Goal: Task Accomplishment & Management: Use online tool/utility

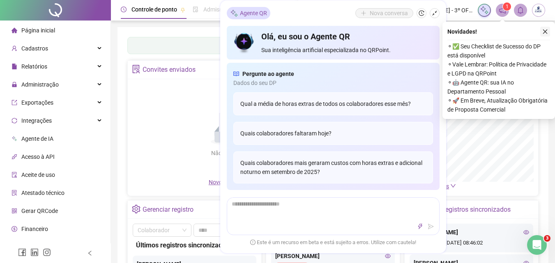
click at [547, 32] on icon "close" at bounding box center [545, 32] width 6 height 6
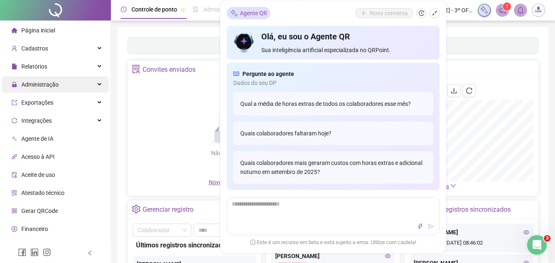
click at [51, 77] on span "Administração" at bounding box center [35, 84] width 47 height 16
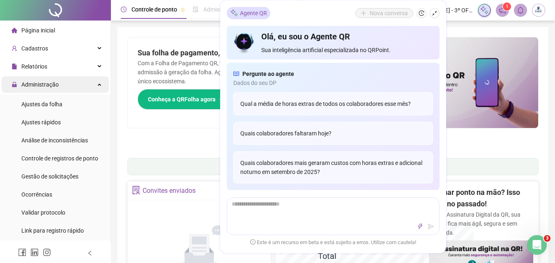
click at [61, 87] on div "Administração" at bounding box center [55, 84] width 107 height 16
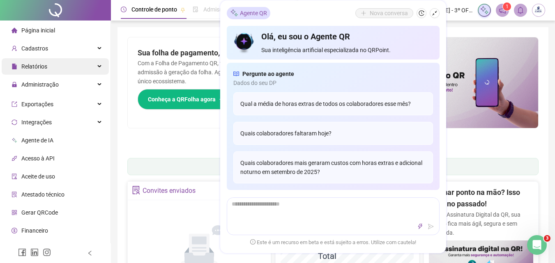
click at [68, 67] on div "Relatórios" at bounding box center [55, 66] width 107 height 16
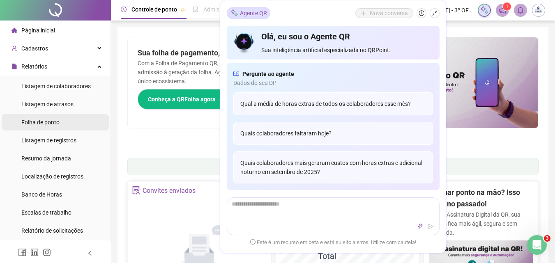
click at [48, 124] on span "Folha de ponto" at bounding box center [40, 122] width 38 height 7
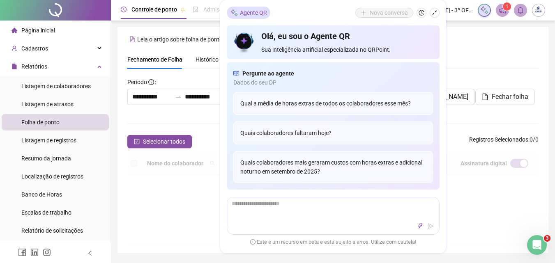
drag, startPoint x: 433, startPoint y: 12, endPoint x: 429, endPoint y: 13, distance: 4.2
click at [433, 12] on icon "shrink" at bounding box center [435, 13] width 6 height 6
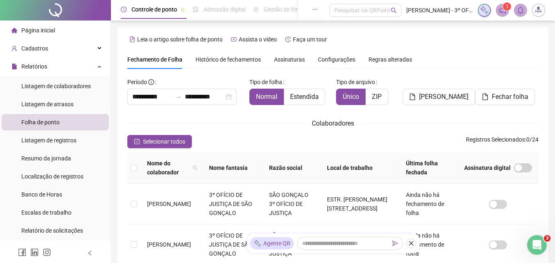
scroll to position [37, 0]
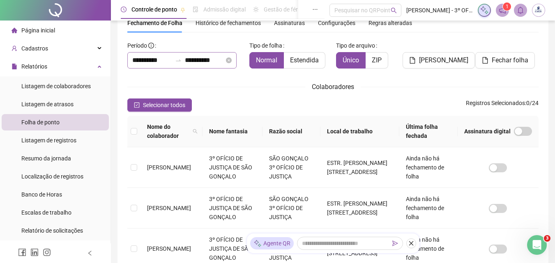
click at [184, 65] on div "**********" at bounding box center [181, 60] width 109 height 16
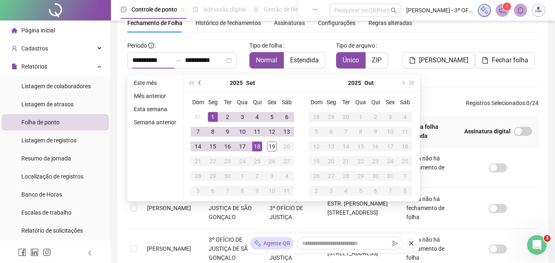
click at [202, 85] on button "prev-year" at bounding box center [200, 83] width 9 height 16
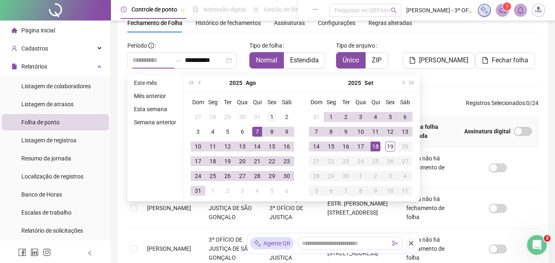
type input "**********"
click at [267, 117] on div "1" at bounding box center [272, 117] width 10 height 10
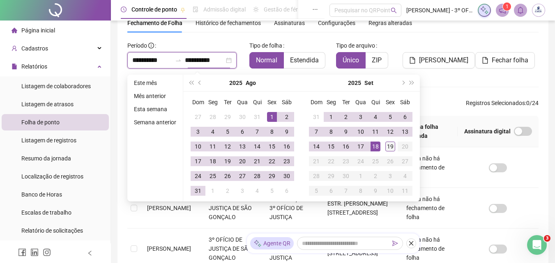
type input "**********"
click at [391, 148] on div "19" at bounding box center [390, 147] width 10 height 10
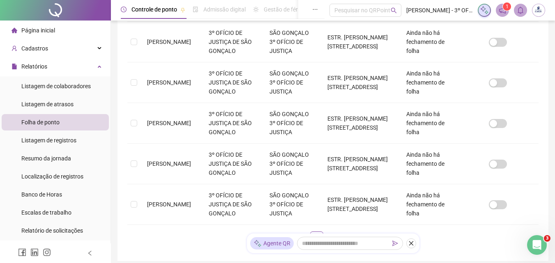
scroll to position [419, 0]
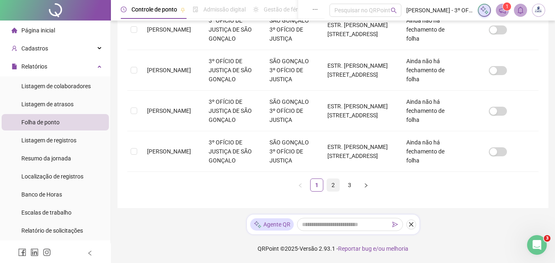
click at [329, 184] on link "2" at bounding box center [333, 185] width 12 height 12
click at [143, 103] on td "[PERSON_NAME]" at bounding box center [171, 111] width 62 height 41
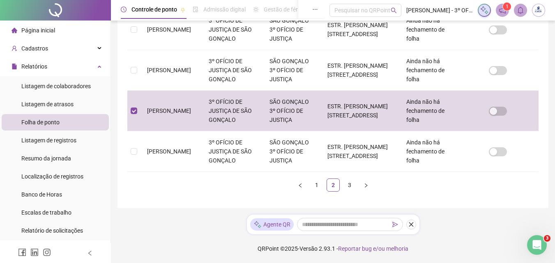
scroll to position [37, 0]
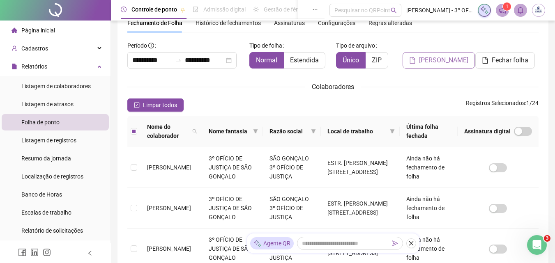
click at [440, 64] on span "[PERSON_NAME]" at bounding box center [443, 60] width 49 height 10
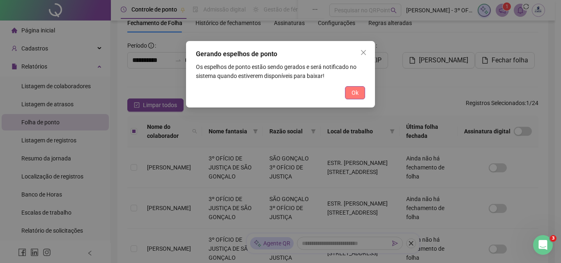
click at [355, 93] on span "Ok" at bounding box center [355, 92] width 7 height 9
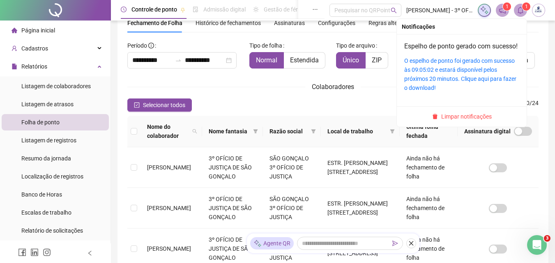
click at [520, 5] on span at bounding box center [520, 10] width 13 height 13
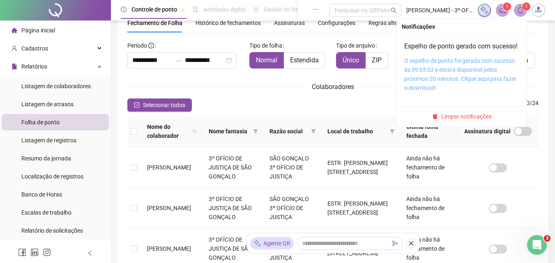
click at [481, 83] on link "O espelho de ponto foi gerado com sucesso às 09:05:02 e estará disponível pelos…" at bounding box center [460, 75] width 112 height 34
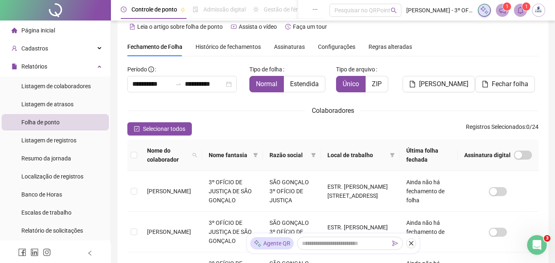
scroll to position [0, 0]
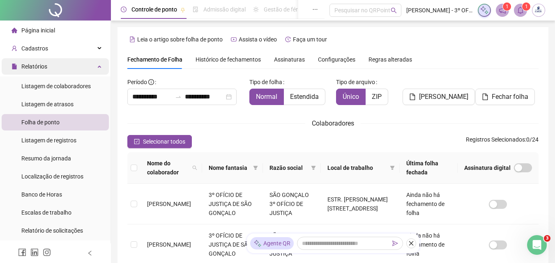
click at [70, 67] on div "Relatórios" at bounding box center [55, 66] width 107 height 16
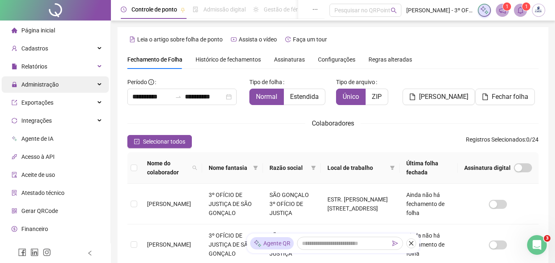
click at [70, 85] on div "Administração" at bounding box center [55, 84] width 107 height 16
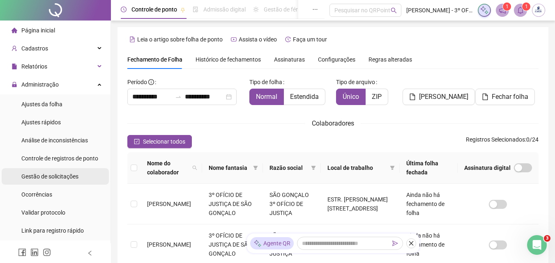
click at [48, 177] on span "Gestão de solicitações" at bounding box center [49, 176] width 57 height 7
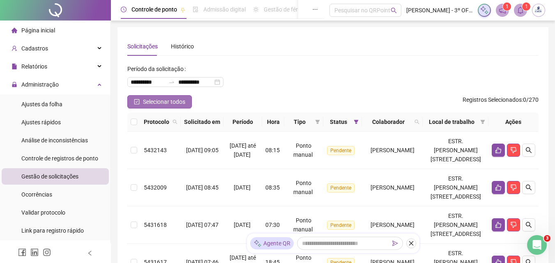
click at [143, 96] on button "Selecionar todos" at bounding box center [159, 101] width 64 height 13
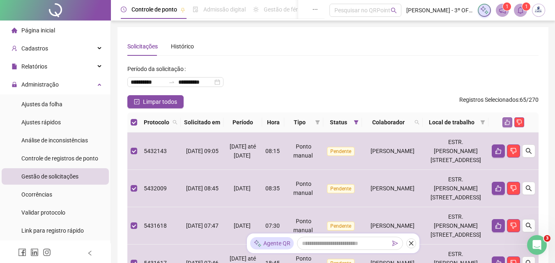
click at [502, 127] on button "button" at bounding box center [507, 122] width 10 height 10
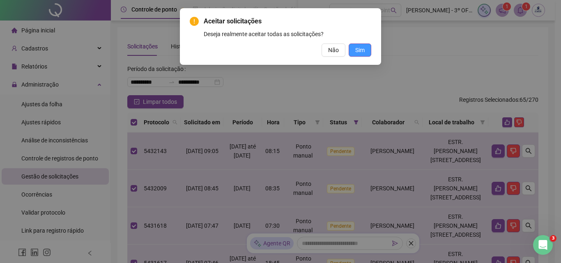
click at [369, 50] on button "Sim" at bounding box center [360, 50] width 23 height 13
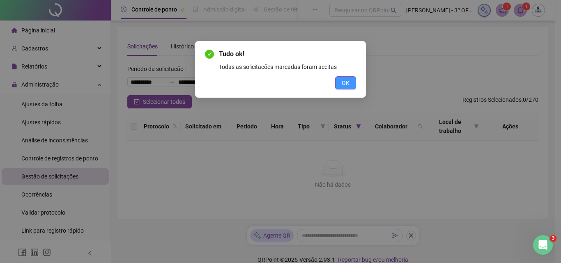
click at [346, 81] on span "OK" at bounding box center [346, 82] width 8 height 9
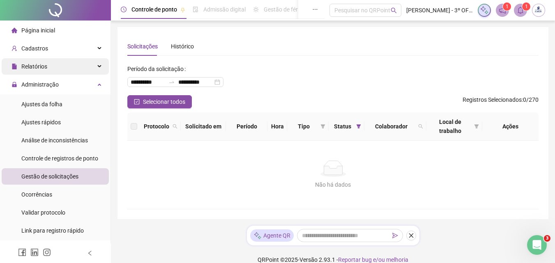
click at [69, 65] on div "Relatórios" at bounding box center [55, 66] width 107 height 16
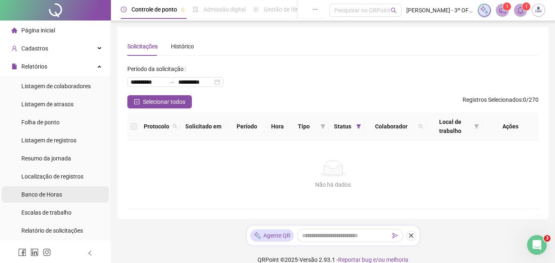
click at [45, 198] on span "Banco de Horas" at bounding box center [41, 194] width 41 height 7
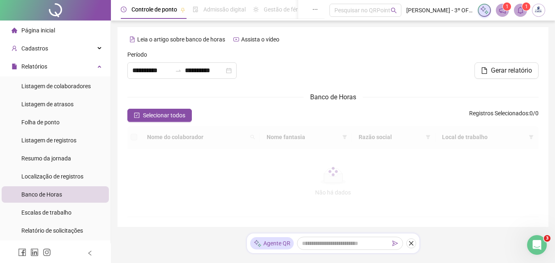
type input "**********"
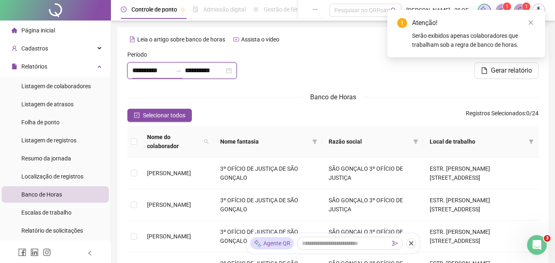
drag, startPoint x: 171, startPoint y: 69, endPoint x: 113, endPoint y: 71, distance: 58.0
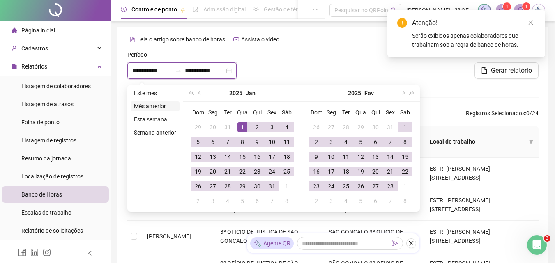
type input "**********"
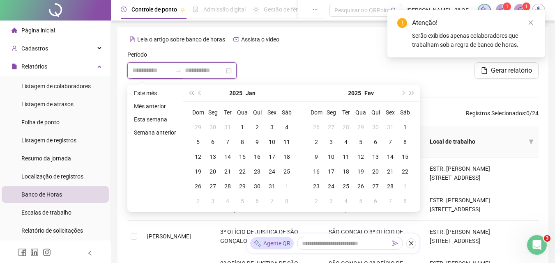
type input "**********"
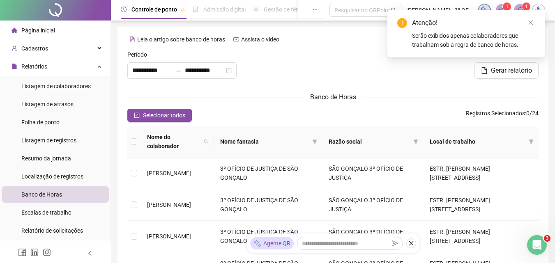
click at [302, 51] on div at bounding box center [332, 67] width 139 height 35
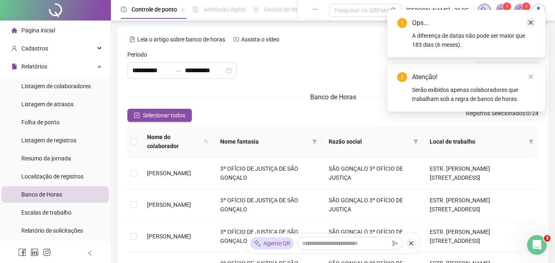
click at [530, 19] on link "Close" at bounding box center [530, 22] width 9 height 9
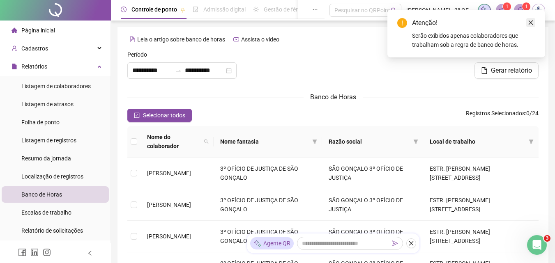
click at [535, 26] on link "Close" at bounding box center [530, 22] width 9 height 9
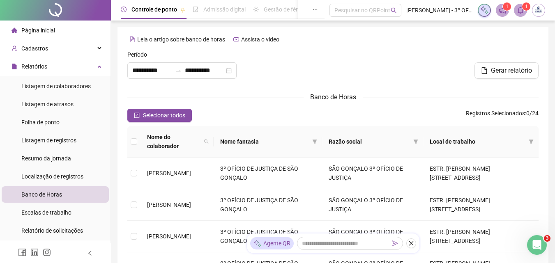
click at [325, 64] on div at bounding box center [332, 67] width 139 height 35
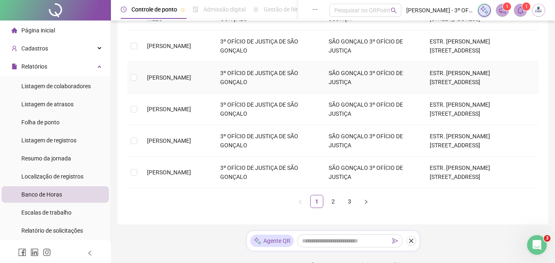
scroll to position [293, 0]
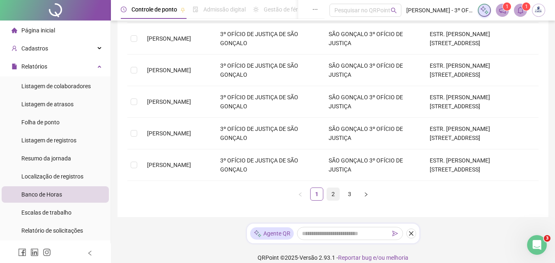
click at [333, 188] on link "2" at bounding box center [333, 194] width 12 height 12
click at [191, 130] on span "[PERSON_NAME]" at bounding box center [169, 133] width 44 height 7
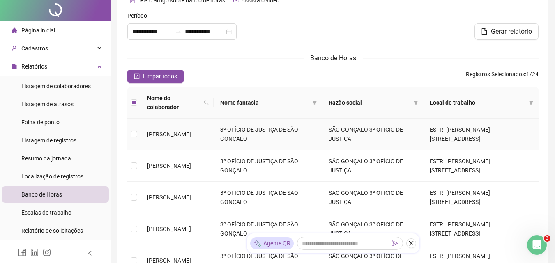
scroll to position [0, 0]
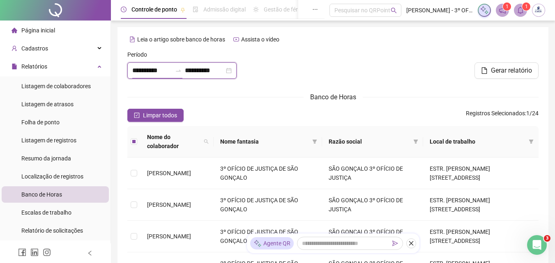
drag, startPoint x: 164, startPoint y: 71, endPoint x: 113, endPoint y: 69, distance: 51.0
click at [379, 53] on div at bounding box center [332, 67] width 139 height 35
click at [172, 71] on input "**********" at bounding box center [151, 71] width 39 height 10
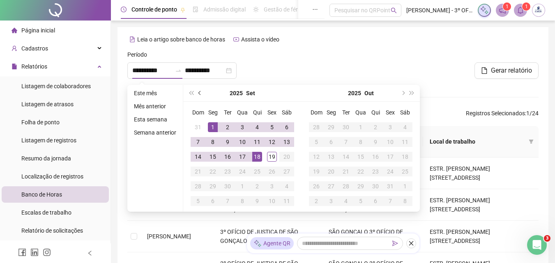
click at [198, 92] on span "prev-year" at bounding box center [200, 93] width 4 height 4
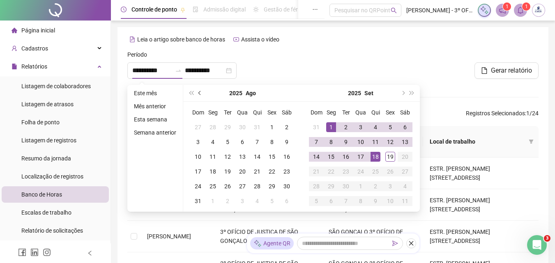
click at [198, 92] on span "prev-year" at bounding box center [200, 93] width 4 height 4
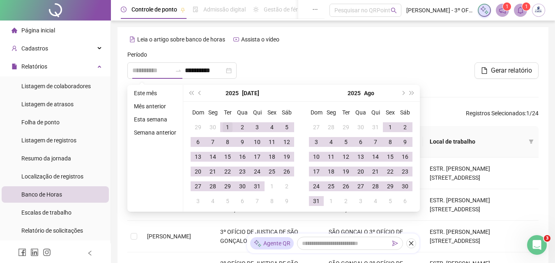
type input "**********"
click at [223, 127] on div "1" at bounding box center [228, 127] width 10 height 10
type input "**********"
click at [362, 56] on div at bounding box center [332, 67] width 139 height 35
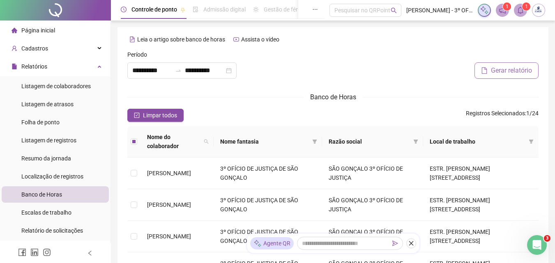
click at [501, 71] on span "Gerar relatório" at bounding box center [511, 71] width 41 height 10
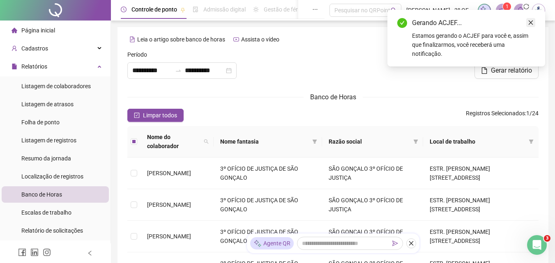
click at [531, 21] on icon "close" at bounding box center [531, 23] width 6 height 6
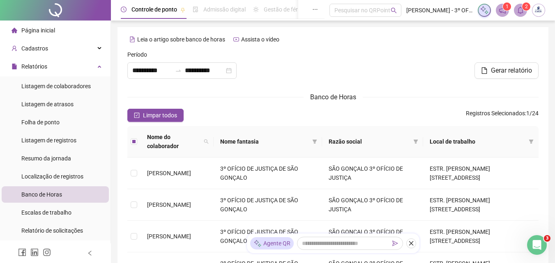
click at [518, 12] on icon "bell" at bounding box center [520, 10] width 7 height 7
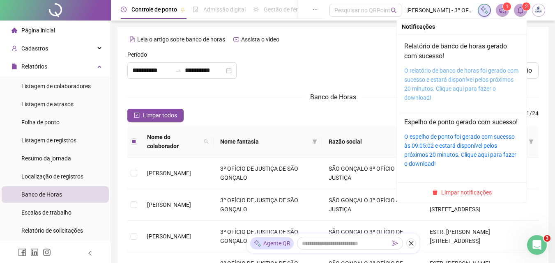
click at [456, 81] on link "O relatório de banco de horas foi gerado com sucesso e estará disponível pelos …" at bounding box center [461, 84] width 114 height 34
